Goal: Information Seeking & Learning: Learn about a topic

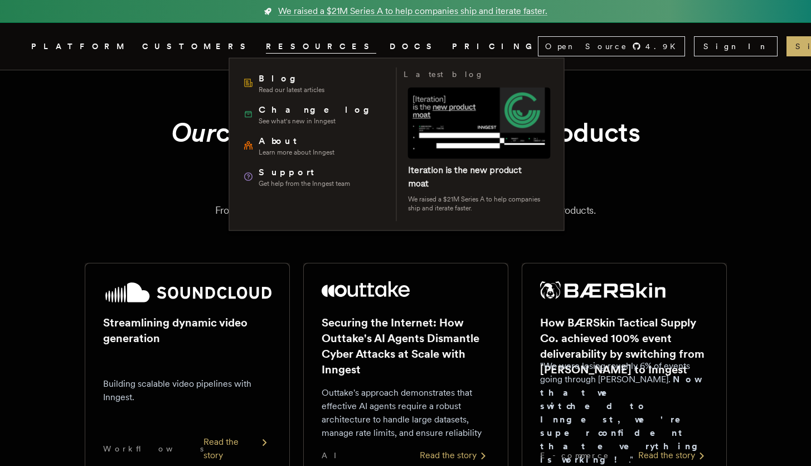
click at [266, 45] on span "RESOURCES" at bounding box center [321, 47] width 110 height 14
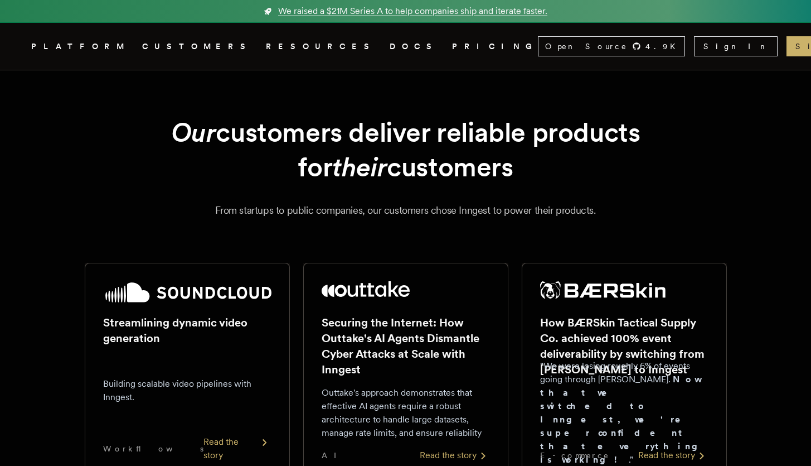
click at [266, 40] on span "RESOURCES" at bounding box center [321, 47] width 110 height 14
click at [390, 42] on link "DOCS" at bounding box center [414, 47] width 49 height 14
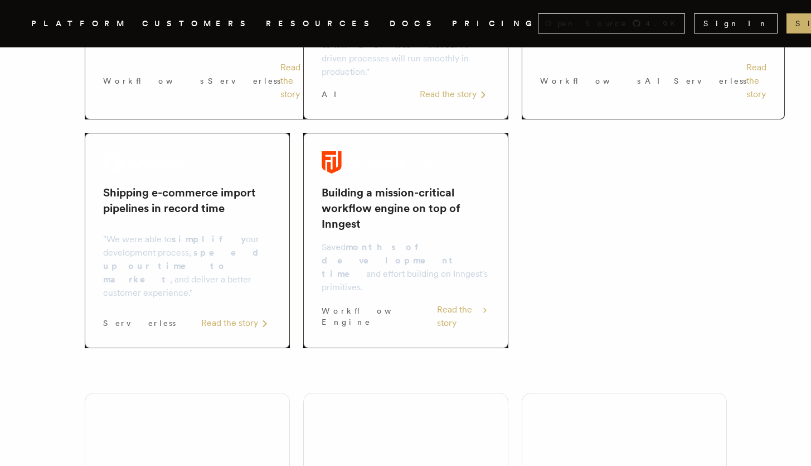
scroll to position [1046, 0]
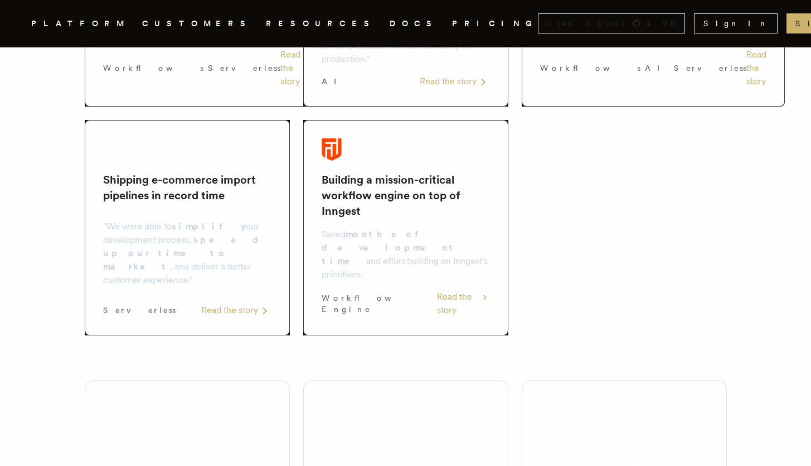
click at [343, 227] on p "Saved months of development time and effort building on Inngest's primitives." at bounding box center [406, 254] width 168 height 54
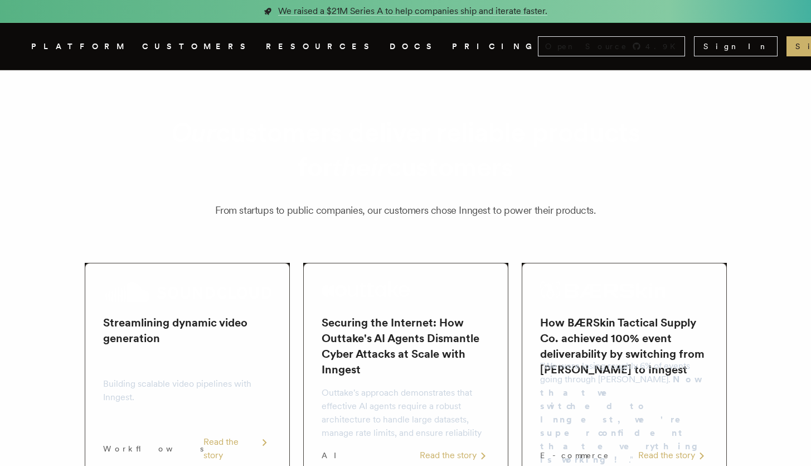
scroll to position [1046, 0]
